Goal: Information Seeking & Learning: Learn about a topic

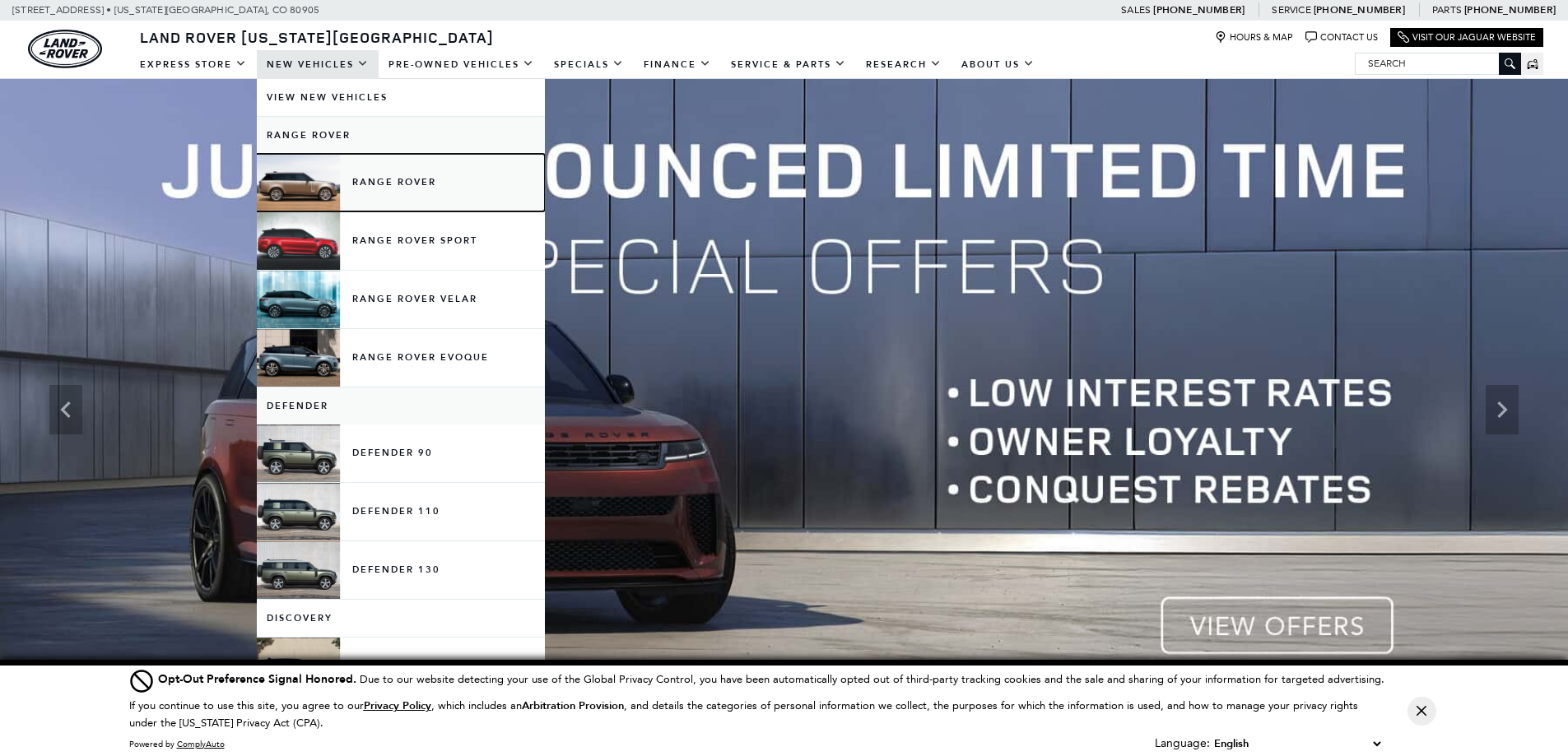
click at [399, 174] on link "Range Rover" at bounding box center [400, 182] width 288 height 57
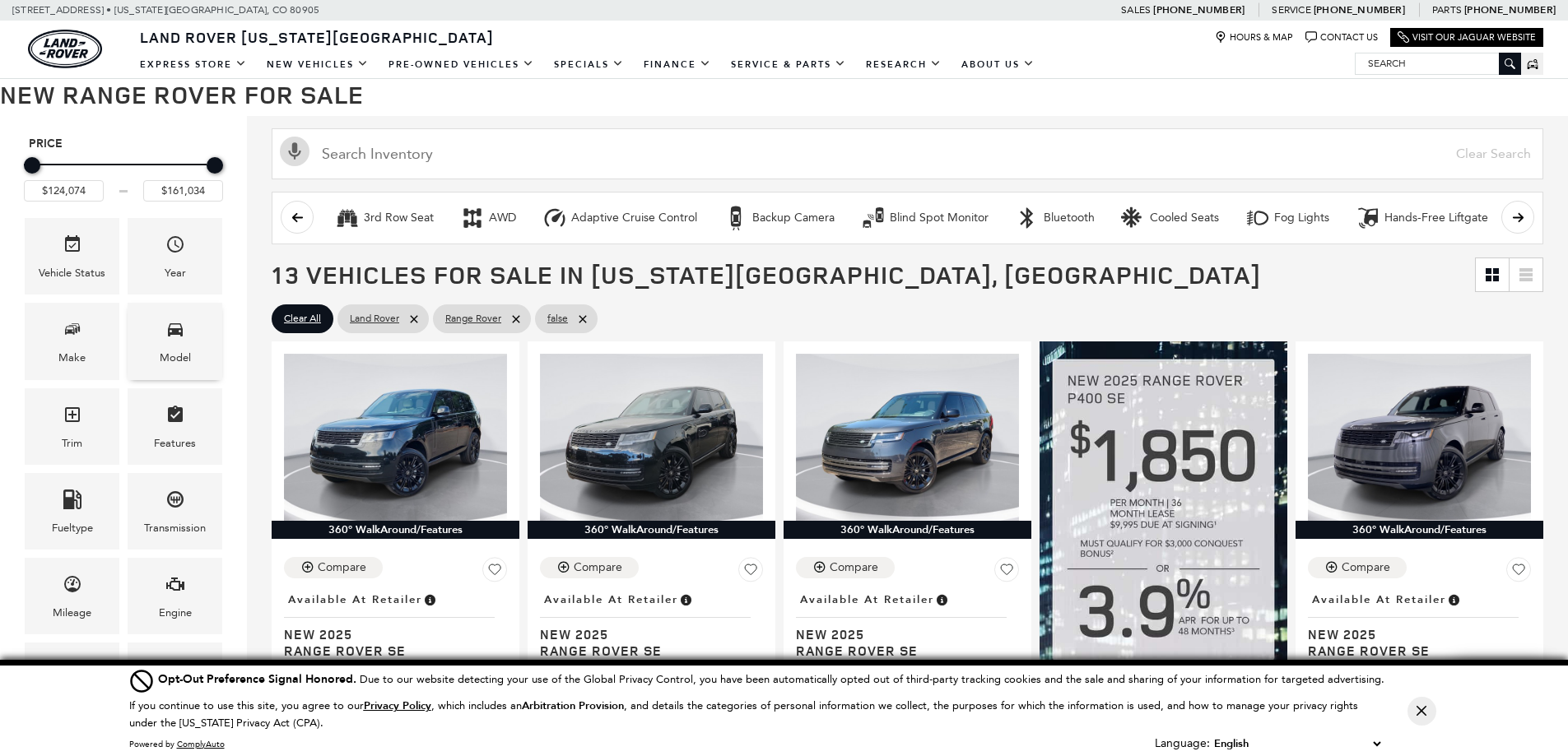
scroll to position [247, 0]
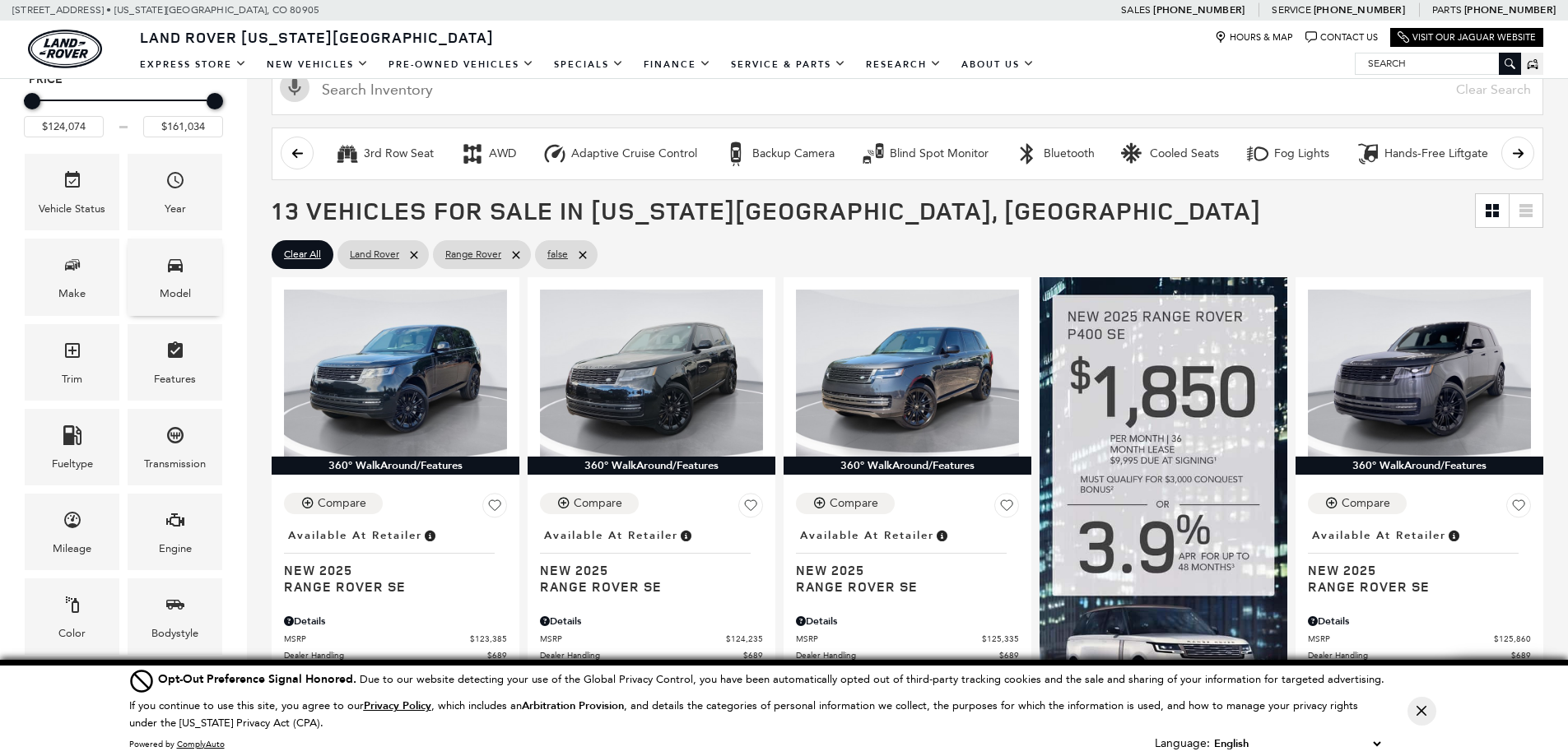
click at [181, 288] on div "Model" at bounding box center [175, 293] width 31 height 18
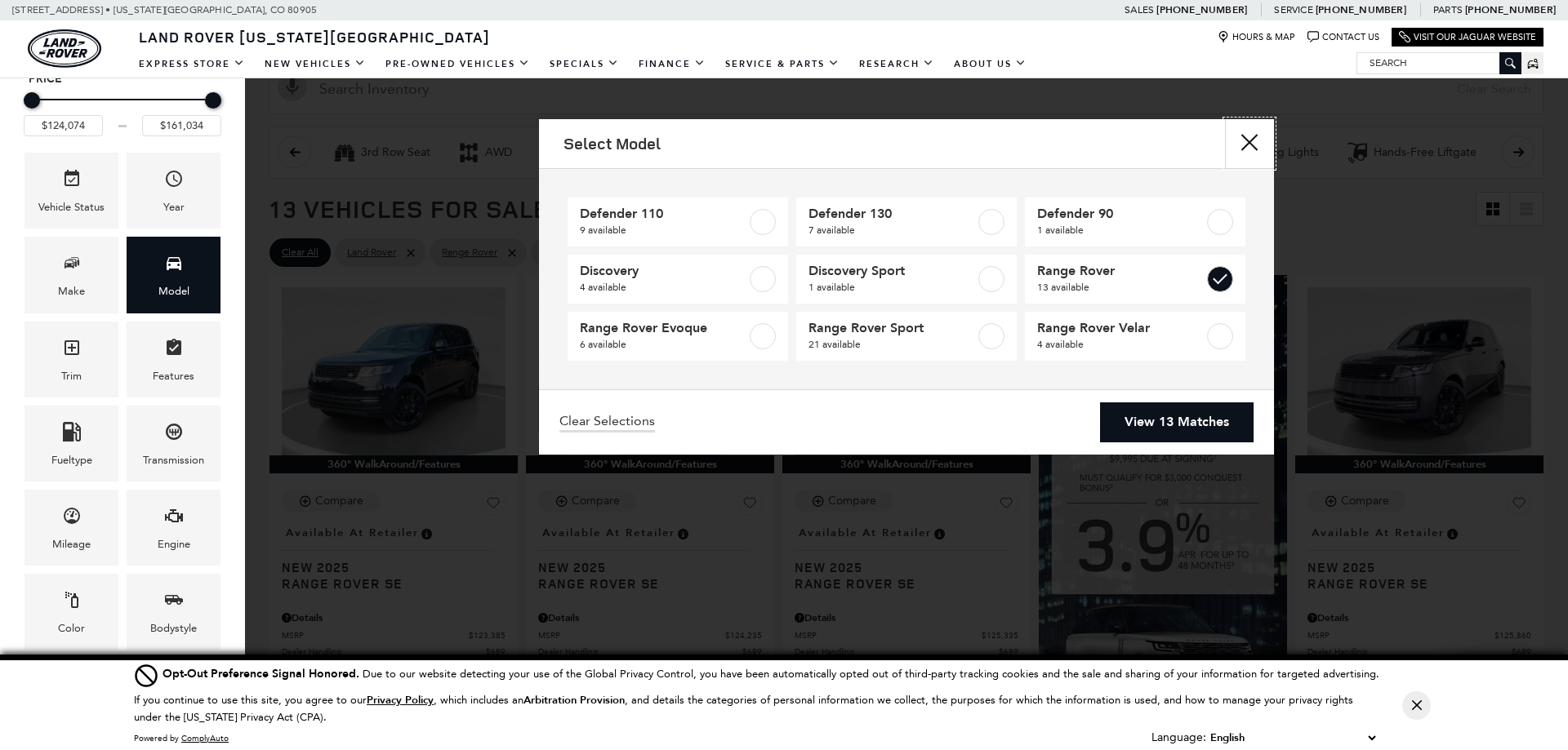
click at [1252, 141] on button "close" at bounding box center [1249, 144] width 49 height 49
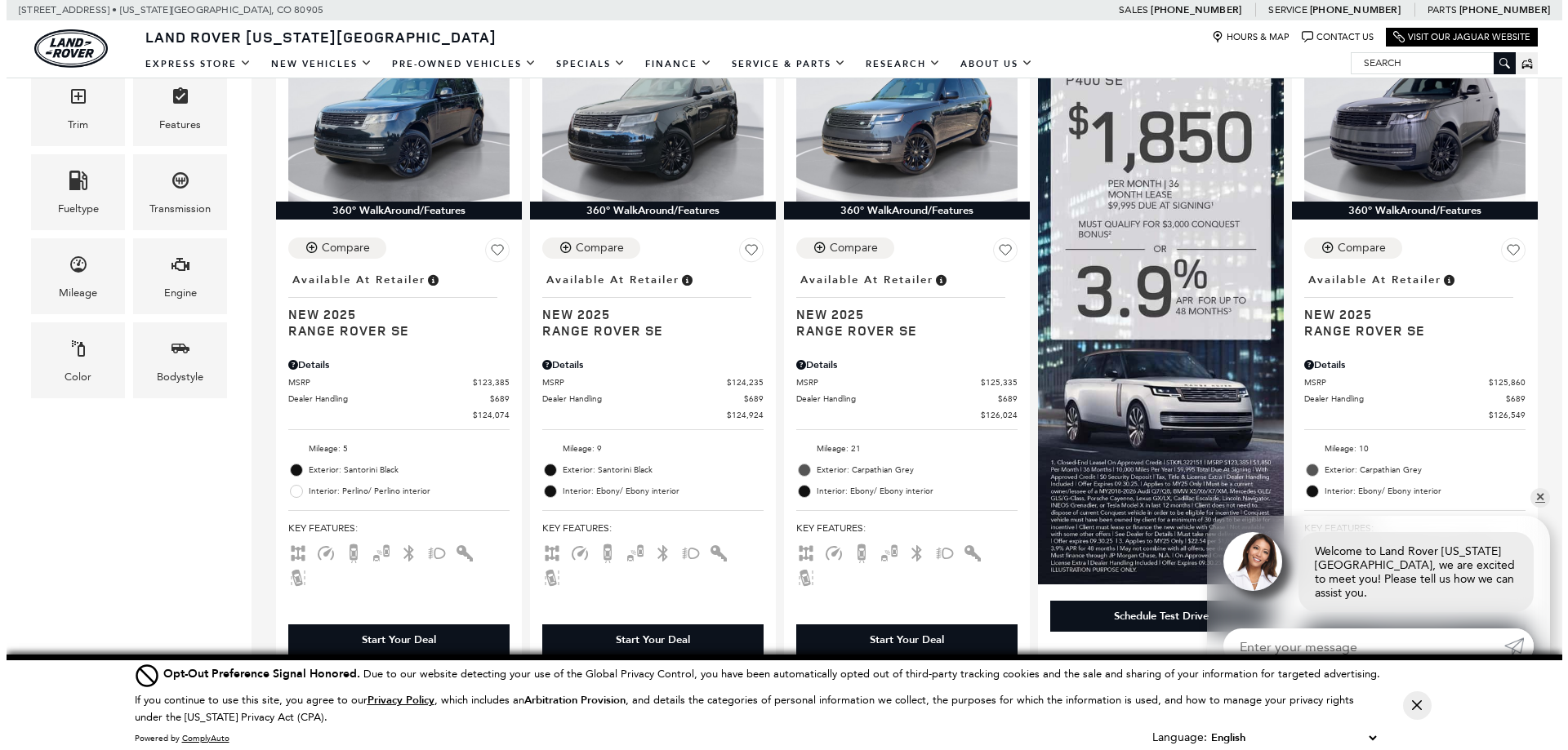
scroll to position [490, 0]
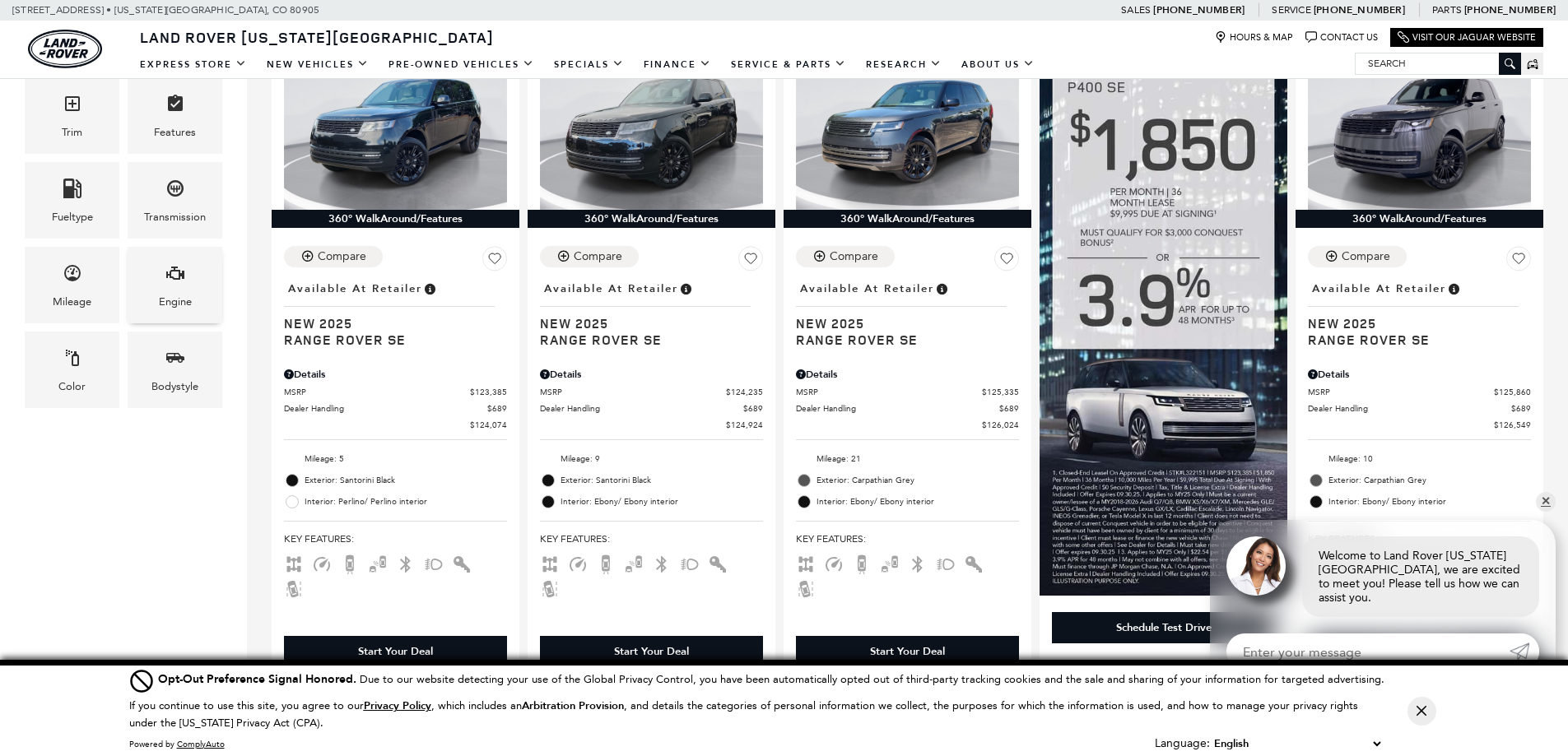
click at [178, 281] on icon "Engine" at bounding box center [175, 273] width 20 height 20
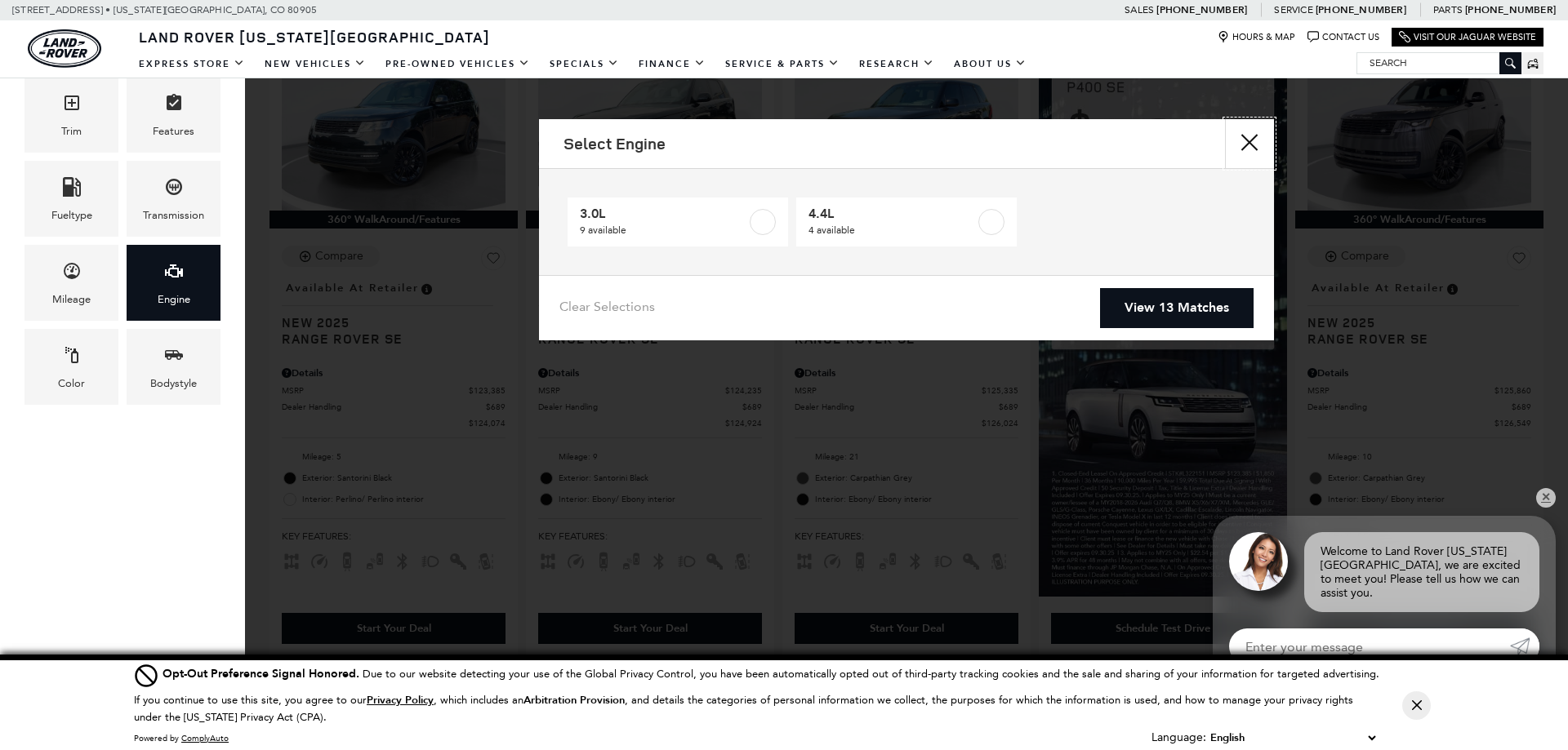
click at [1246, 135] on button "close" at bounding box center [1249, 144] width 49 height 49
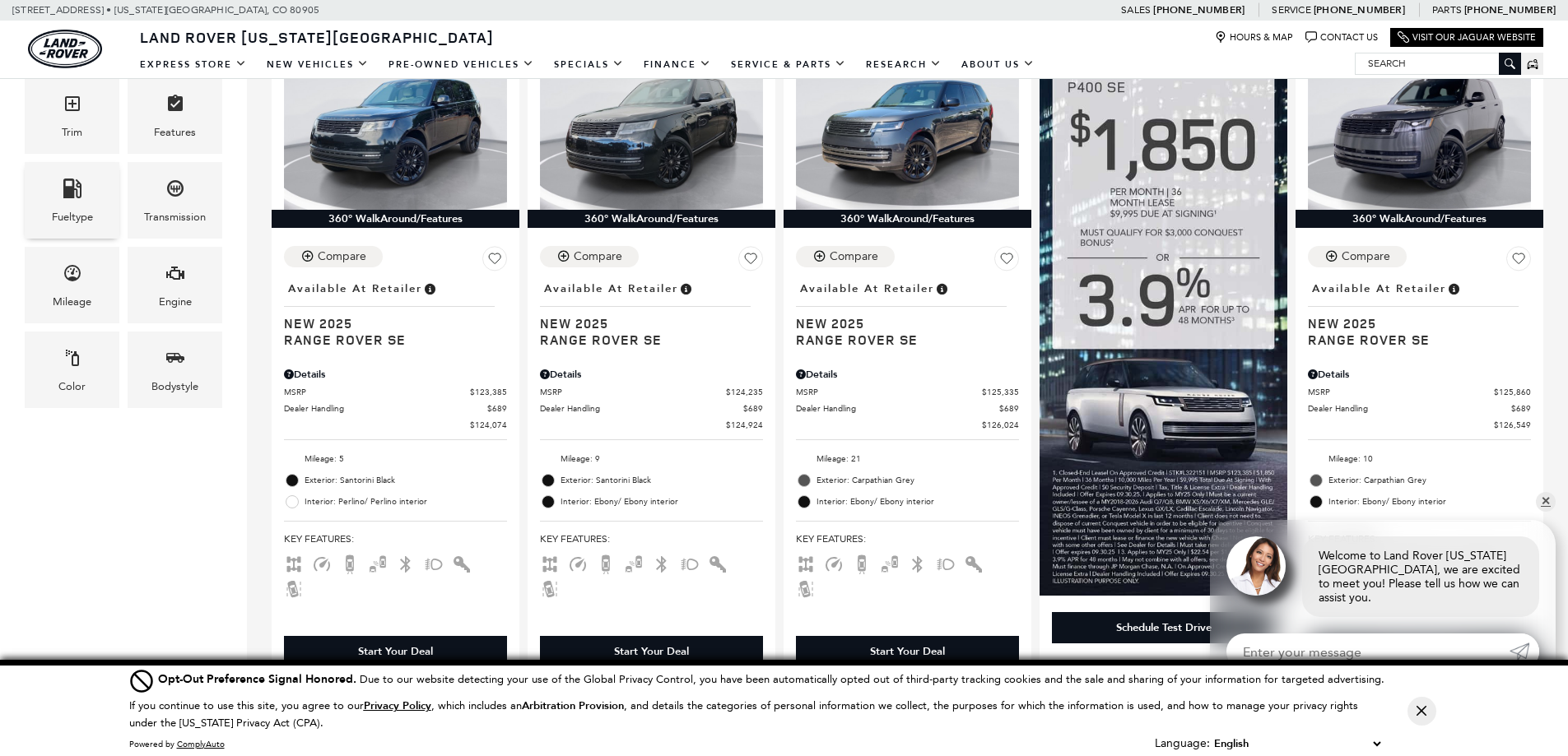
click at [90, 208] on div "Fueltype" at bounding box center [72, 216] width 41 height 18
